Goal: Find specific page/section: Find specific page/section

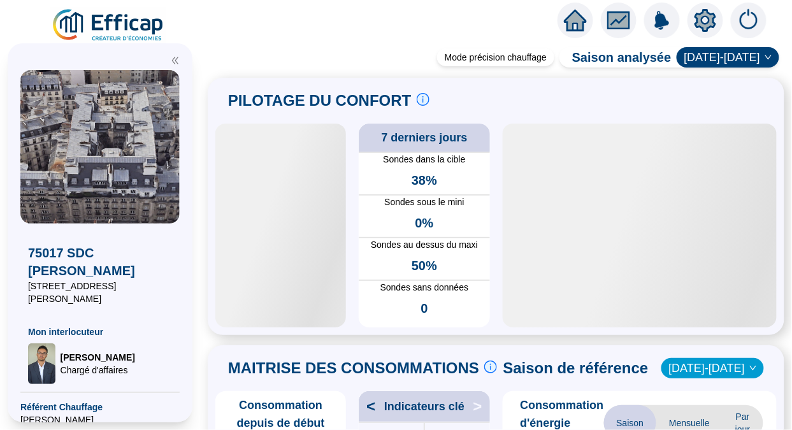
click at [124, 21] on img at bounding box center [108, 26] width 115 height 36
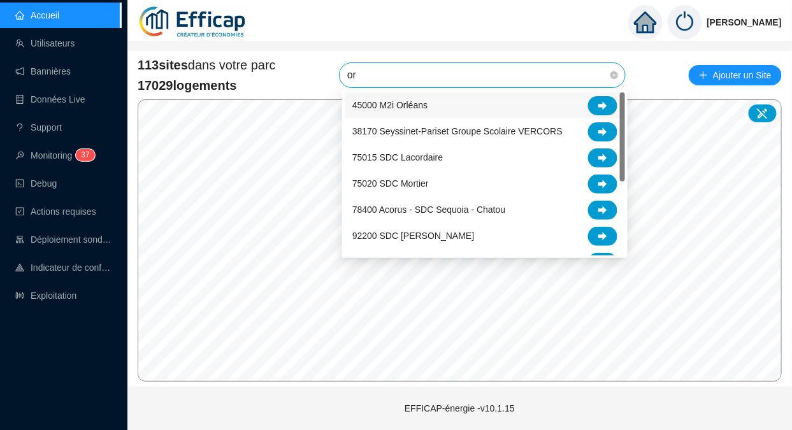
type input "ora"
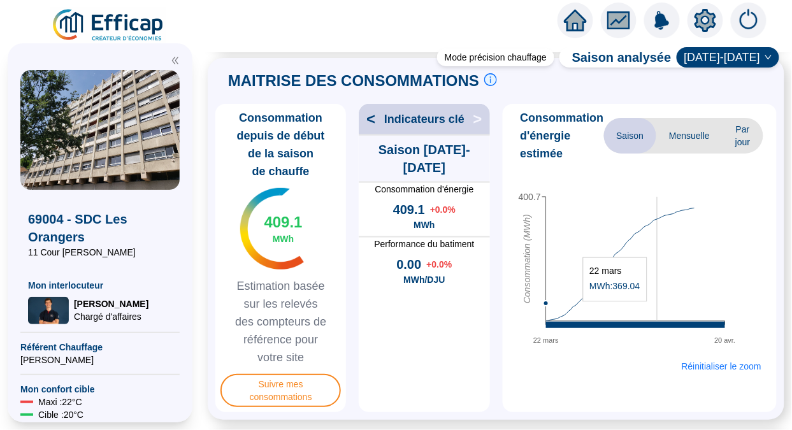
scroll to position [333, 0]
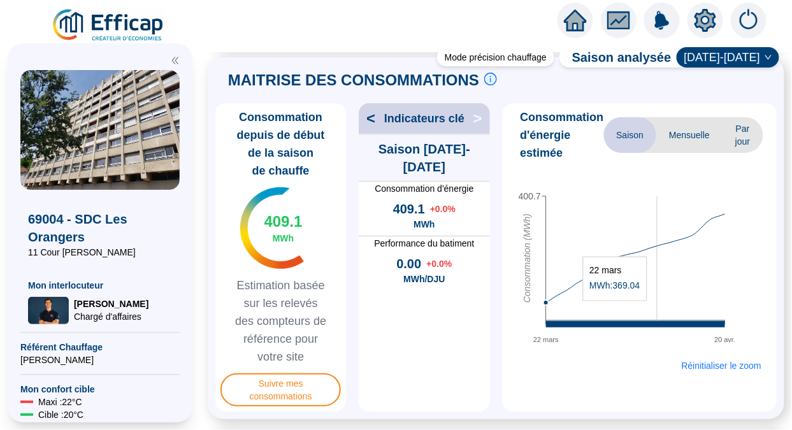
click at [675, 143] on span "Mensuelle" at bounding box center [690, 135] width 66 height 36
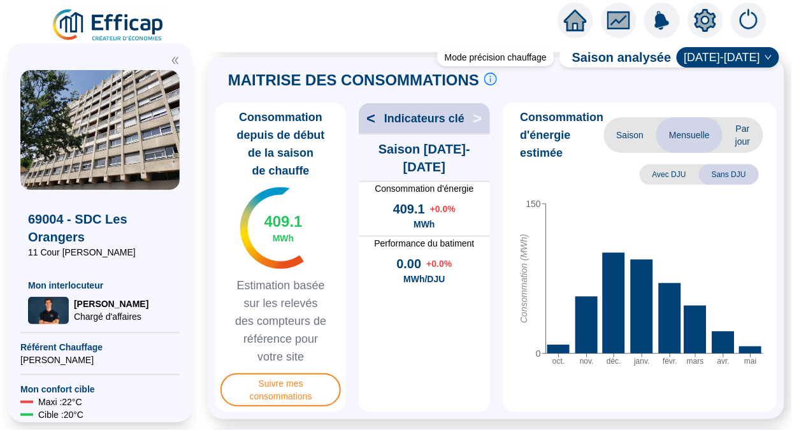
click at [624, 134] on span "Saison" at bounding box center [630, 135] width 53 height 36
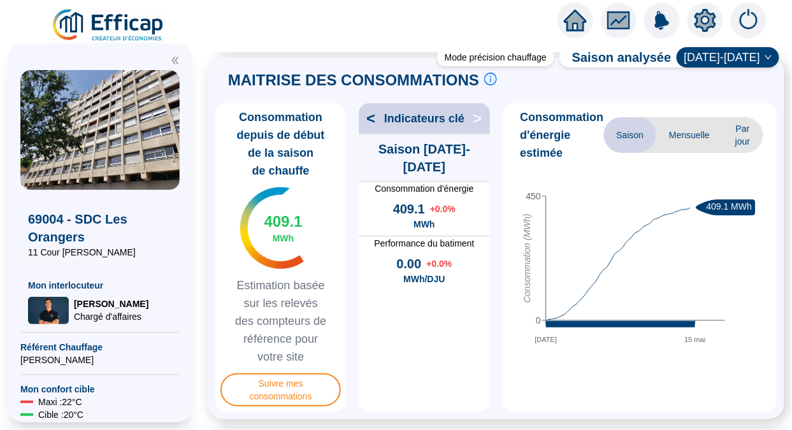
click at [474, 124] on span ">" at bounding box center [481, 118] width 17 height 20
click at [373, 124] on span "<" at bounding box center [367, 118] width 17 height 20
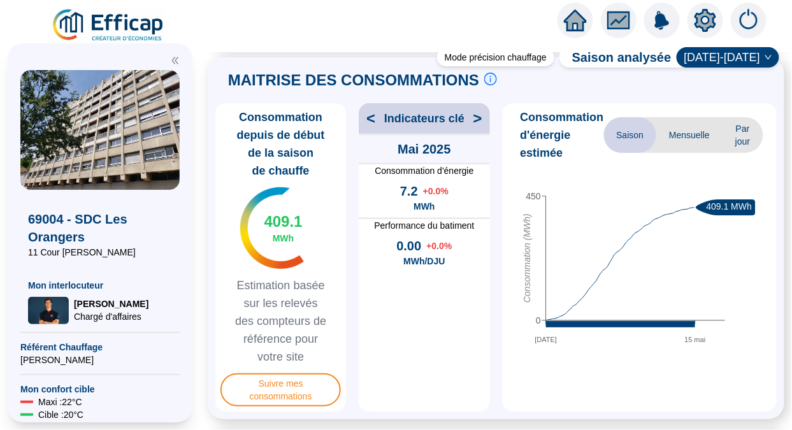
click at [371, 125] on span "<" at bounding box center [367, 118] width 17 height 20
click at [372, 125] on span "<" at bounding box center [367, 118] width 17 height 20
click at [372, 124] on span "<" at bounding box center [367, 118] width 17 height 20
click at [370, 124] on span "<" at bounding box center [367, 118] width 17 height 20
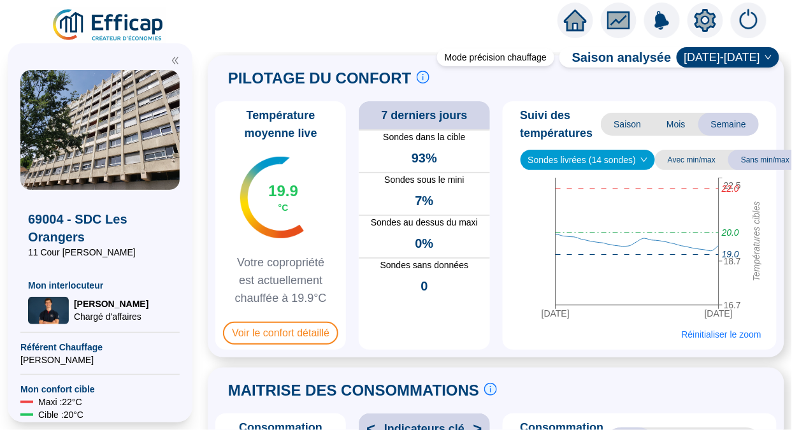
scroll to position [0, 0]
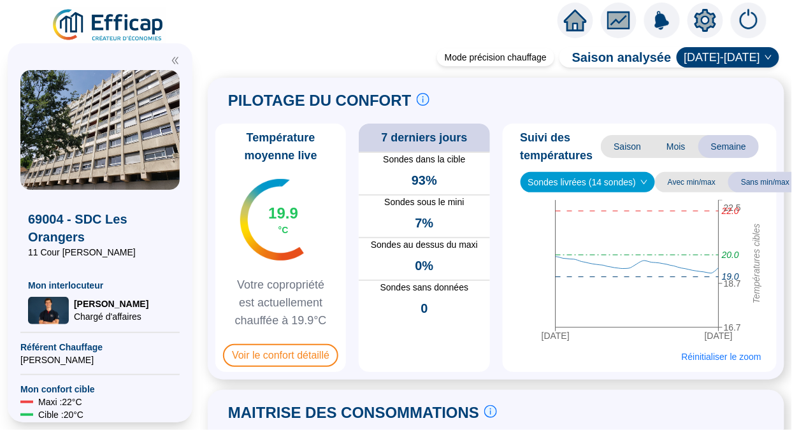
click at [673, 150] on span "Mois" at bounding box center [676, 146] width 45 height 23
click at [300, 353] on span "Voir le confort détaillé" at bounding box center [280, 355] width 115 height 23
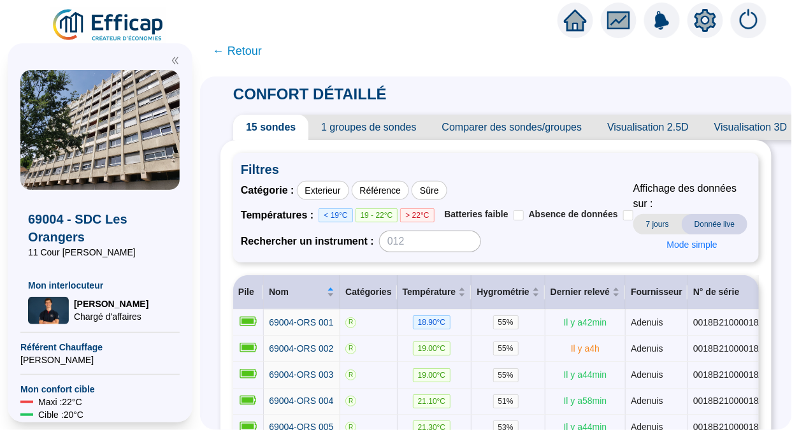
click at [654, 131] on span "Visualisation 2.5D" at bounding box center [648, 128] width 107 height 26
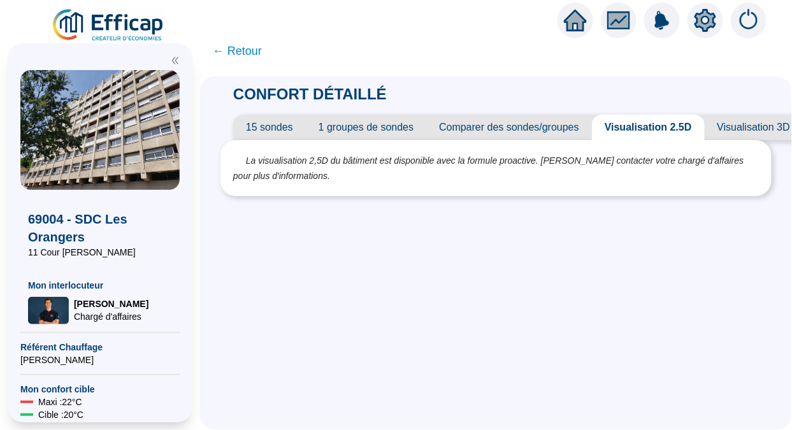
click at [172, 61] on icon "double-left" at bounding box center [175, 60] width 6 height 7
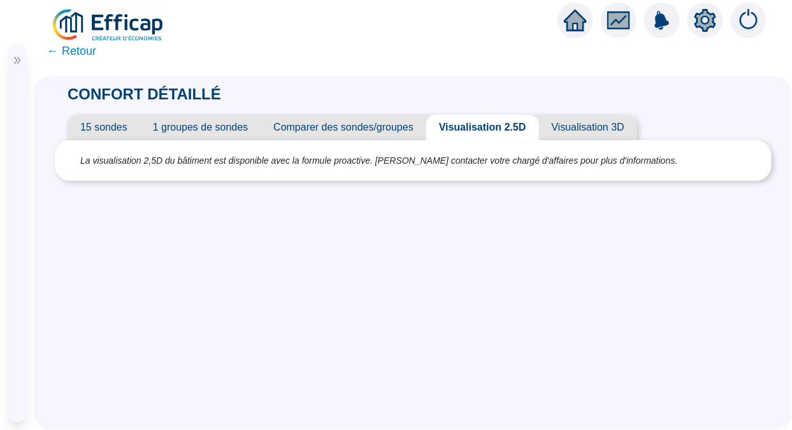
click at [81, 53] on span "← Retour" at bounding box center [71, 51] width 49 height 18
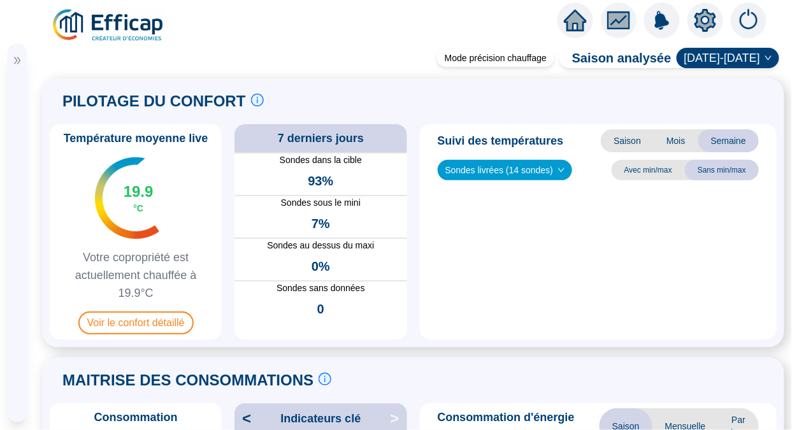
click at [74, 55] on div "Mode précision chauffage Saison analysée [DATE]-[DATE] PILOTAGE DU CONFORT Le p…" at bounding box center [413, 241] width 758 height 377
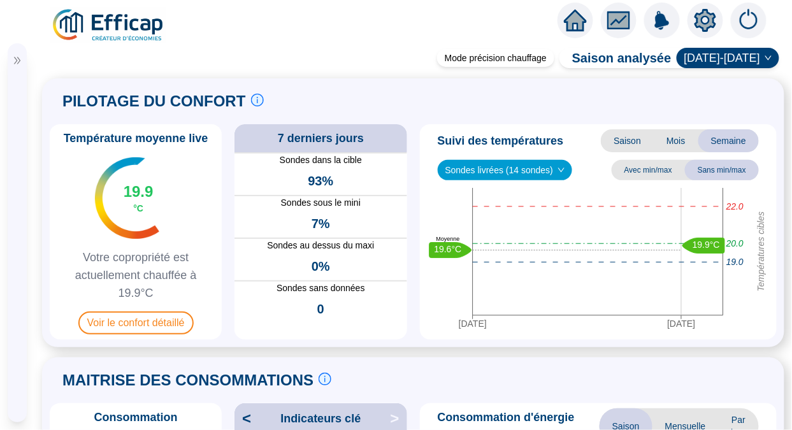
click at [15, 58] on icon "double-right" at bounding box center [17, 60] width 6 height 7
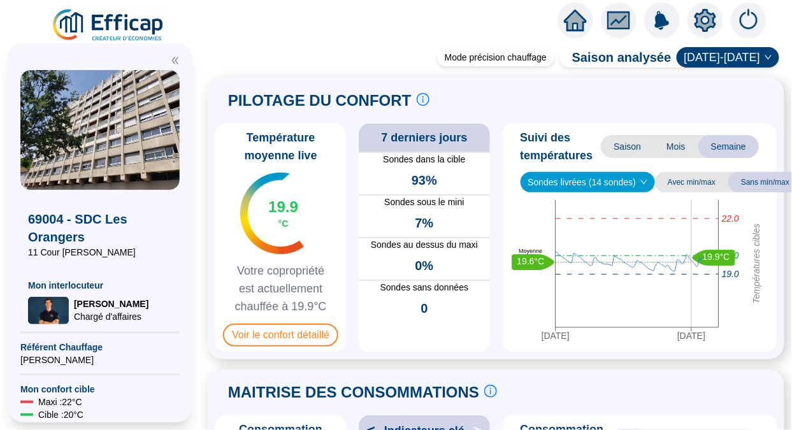
click at [106, 22] on img at bounding box center [108, 26] width 115 height 36
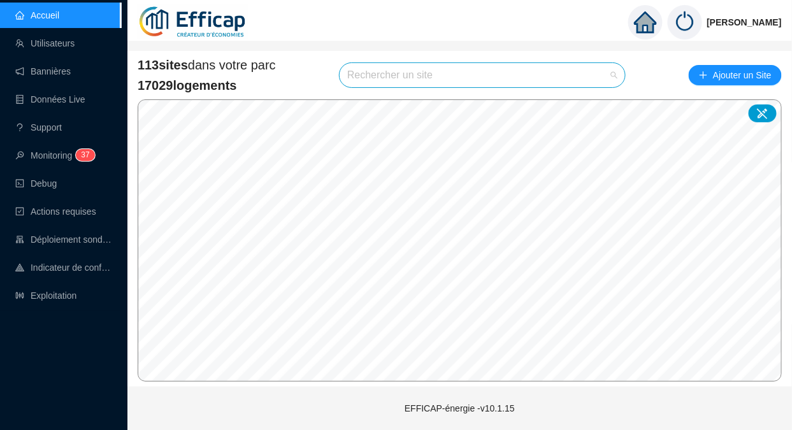
click at [613, 76] on span at bounding box center [482, 75] width 270 height 24
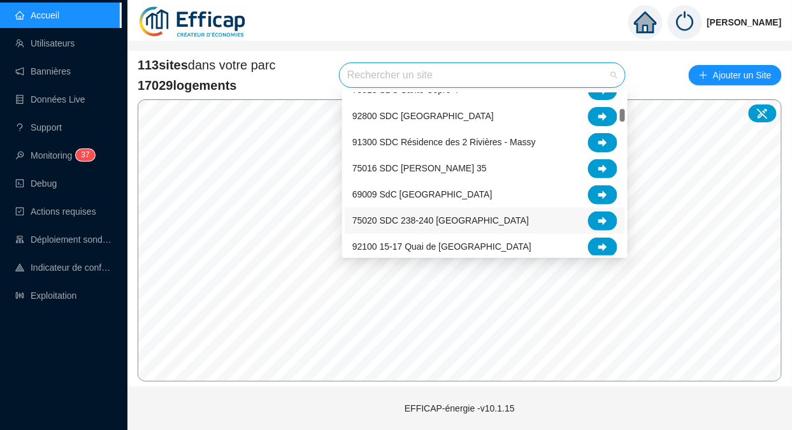
scroll to position [268, 0]
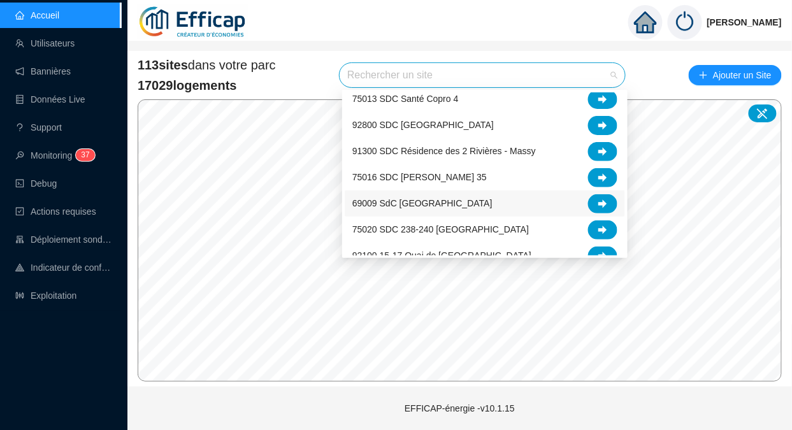
click at [592, 198] on div at bounding box center [602, 203] width 29 height 19
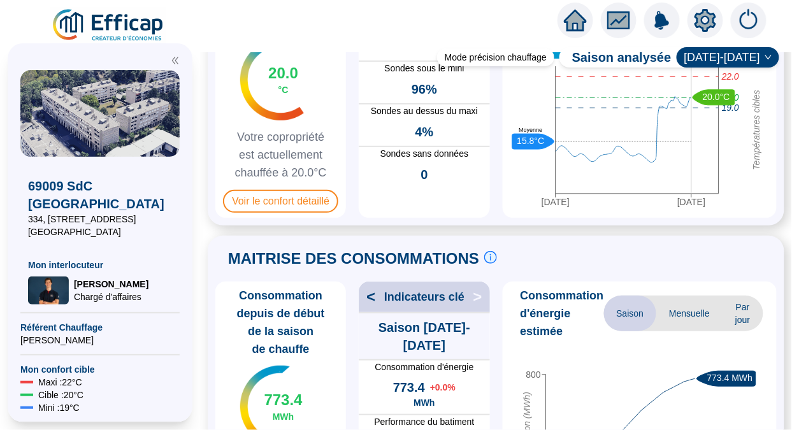
scroll to position [138, 0]
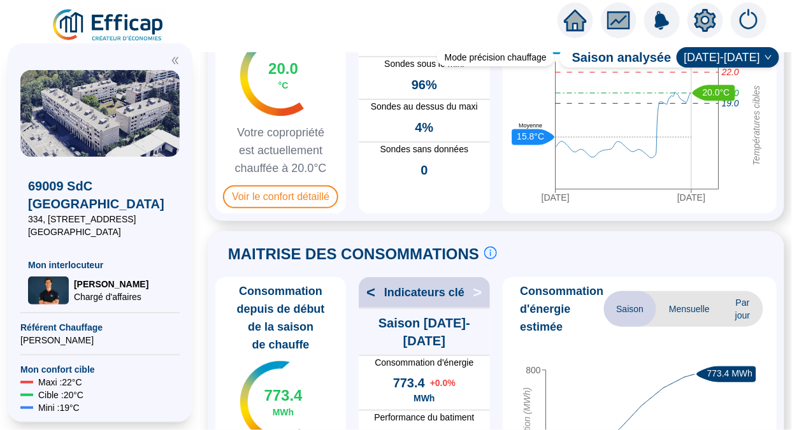
click at [298, 206] on span "Voir le confort détaillé" at bounding box center [280, 197] width 115 height 23
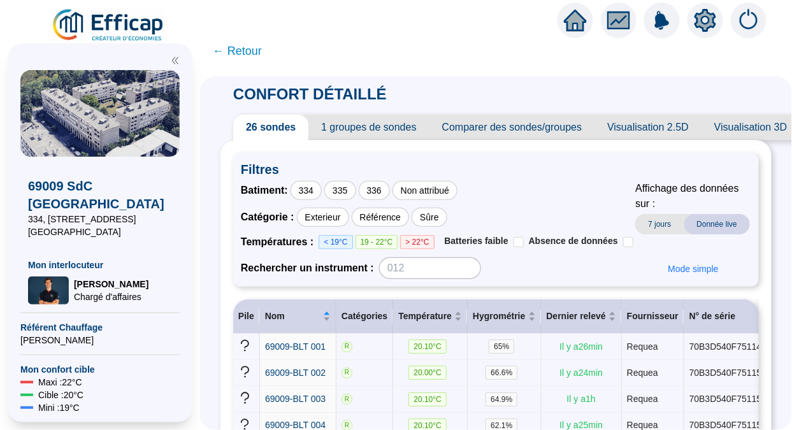
click at [637, 132] on span "Visualisation 2.5D" at bounding box center [648, 128] width 107 height 26
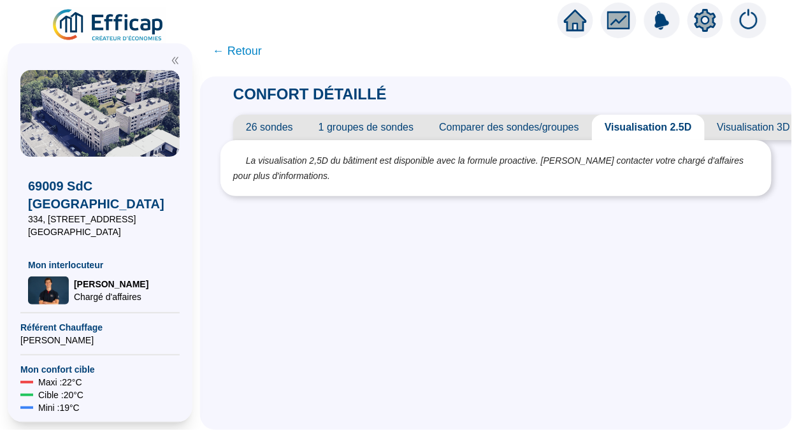
click at [245, 54] on span "← Retour" at bounding box center [237, 51] width 49 height 18
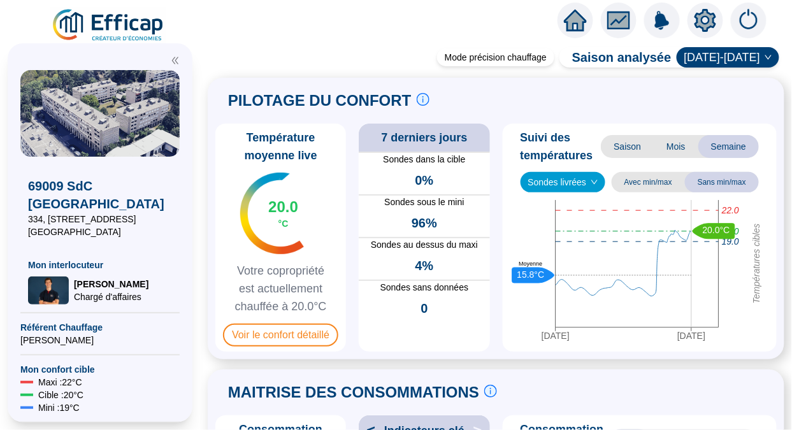
click at [133, 24] on img at bounding box center [108, 26] width 115 height 36
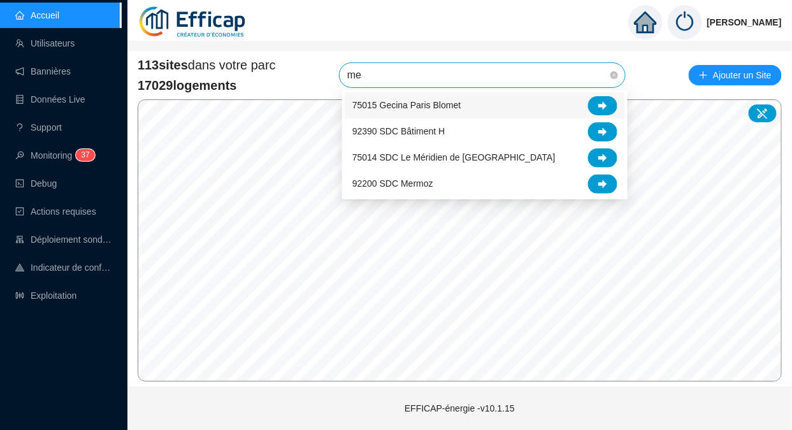
type input "mer"
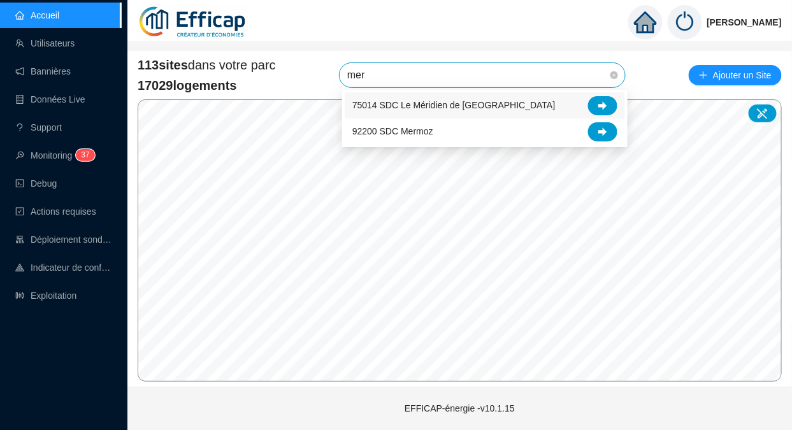
click at [600, 106] on icon at bounding box center [603, 105] width 9 height 8
